Goal: Transaction & Acquisition: Obtain resource

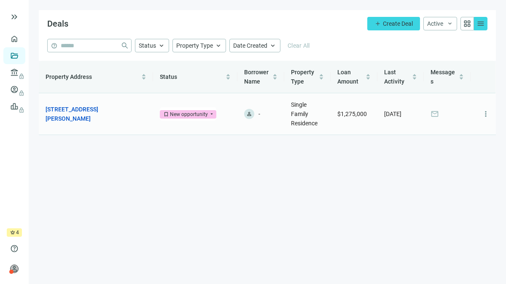
click at [115, 113] on link "[STREET_ADDRESS][PERSON_NAME]" at bounding box center [92, 114] width 92 height 19
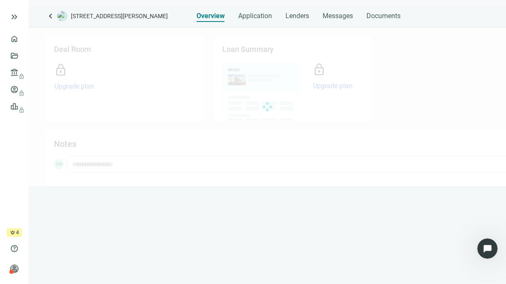
scroll to position [347, 0]
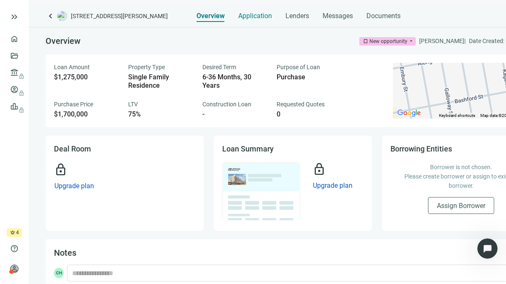
click at [257, 13] on span "Application" at bounding box center [255, 16] width 34 height 8
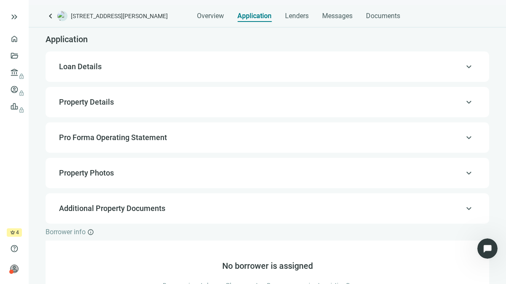
click at [323, 74] on div "keyboard_arrow_up Loan Details" at bounding box center [267, 67] width 427 height 20
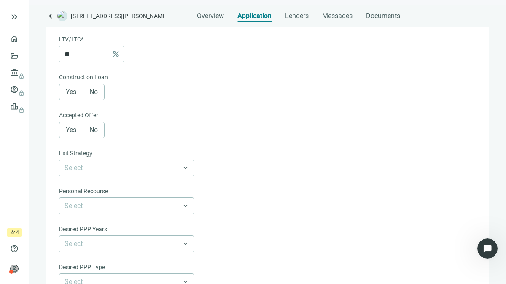
scroll to position [197, 0]
click at [304, 19] on span "Lenders" at bounding box center [297, 16] width 24 height 8
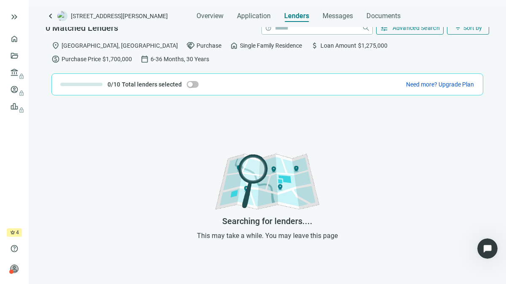
scroll to position [13, 0]
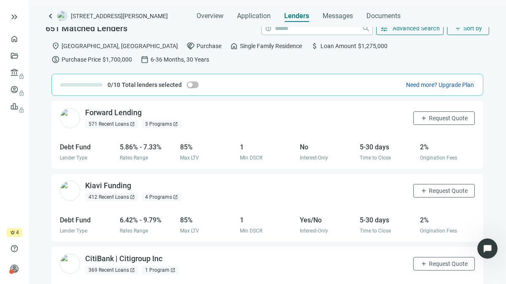
click at [163, 193] on div "4 Programs open_in_new" at bounding box center [162, 197] width 40 height 8
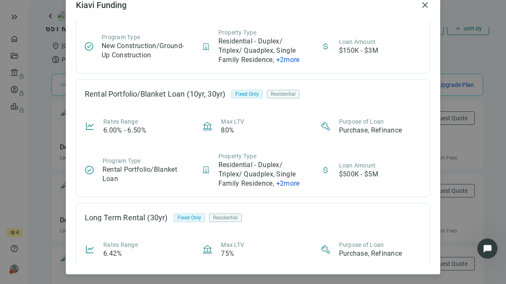
scroll to position [64, 0]
click at [420, 8] on span "close" at bounding box center [425, 5] width 10 height 10
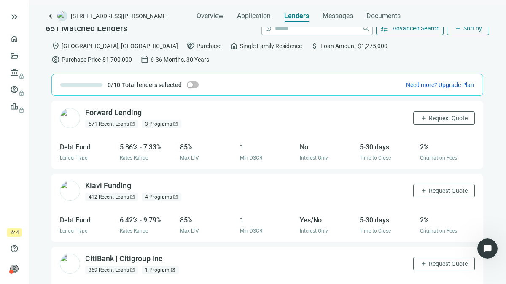
scroll to position [0, 0]
